Goal: Entertainment & Leisure: Consume media (video, audio)

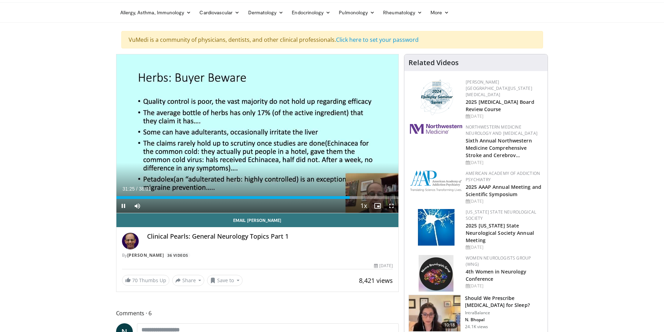
scroll to position [35, 0]
